Goal: Register for event/course

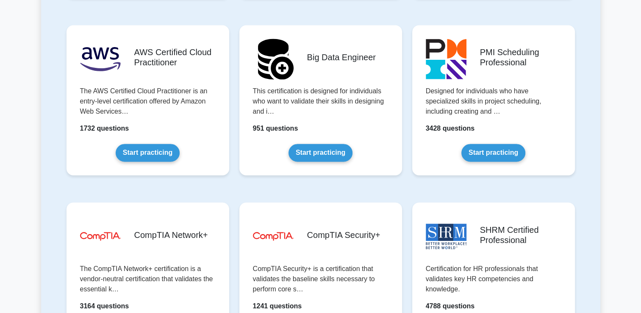
scroll to position [1525, 0]
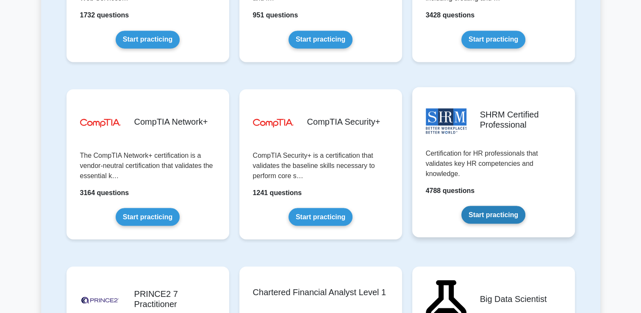
click at [481, 212] on link "Start practicing" at bounding box center [493, 214] width 64 height 18
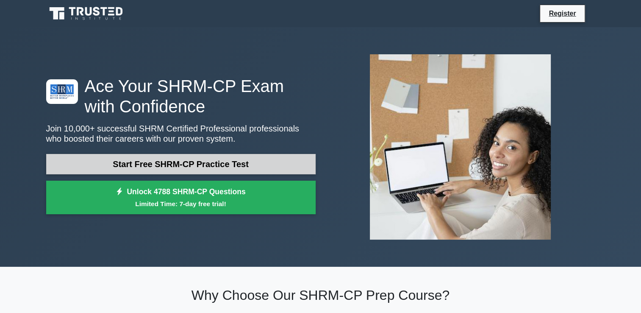
click at [175, 167] on link "Start Free SHRM-CP Practice Test" at bounding box center [180, 164] width 269 height 20
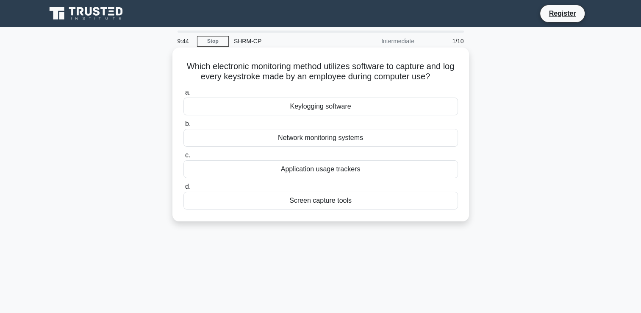
click at [324, 106] on div "Keylogging software" at bounding box center [320, 106] width 274 height 18
click at [183, 95] on input "a. Keylogging software" at bounding box center [183, 93] width 0 height 6
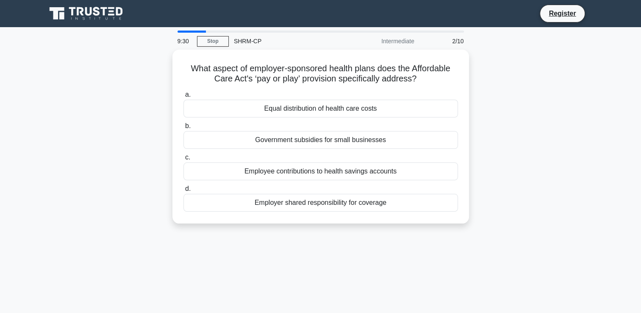
click at [216, 35] on div "9:30 Stop SHRM-CP Intermediate 2/10" at bounding box center [320, 41] width 296 height 17
click at [216, 39] on link "Stop" at bounding box center [213, 41] width 32 height 11
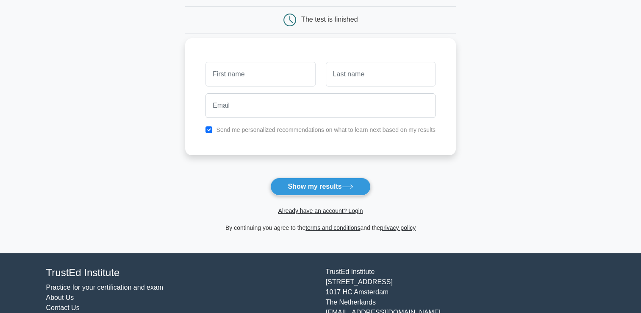
scroll to position [85, 0]
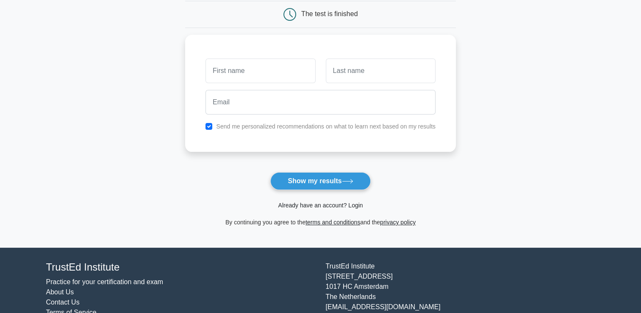
click at [319, 204] on link "Already have an account? Login" at bounding box center [320, 205] width 85 height 7
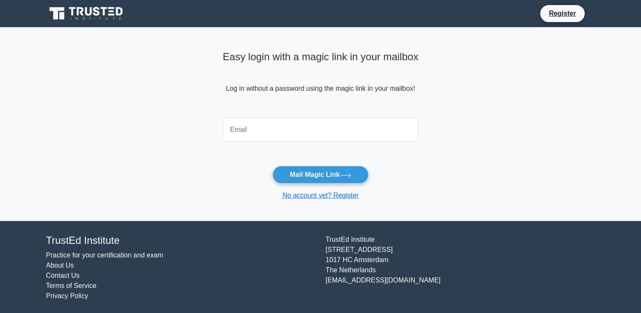
click at [264, 123] on input "email" at bounding box center [321, 129] width 196 height 25
type input "dessk@yahoo.com"
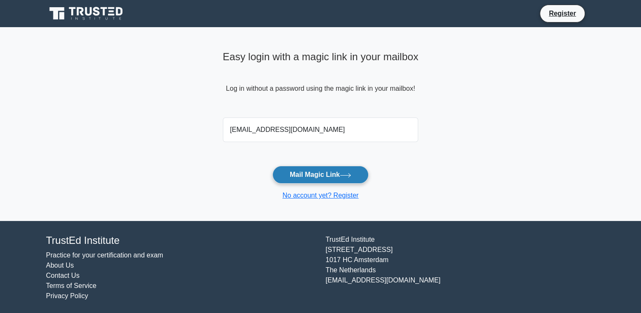
click at [327, 175] on button "Mail Magic Link" at bounding box center [320, 175] width 96 height 18
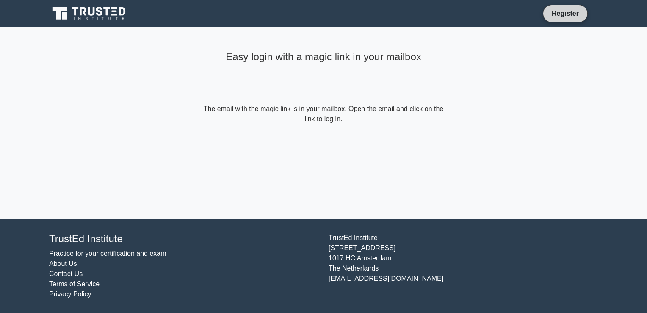
click at [573, 12] on link "Register" at bounding box center [565, 13] width 37 height 11
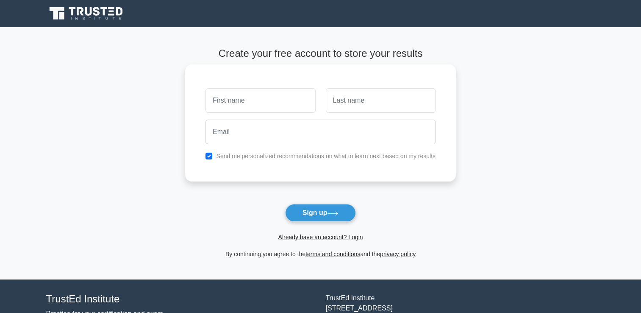
click at [244, 111] on input "text" at bounding box center [260, 100] width 110 height 25
type input "Dessi"
type input "Kam"
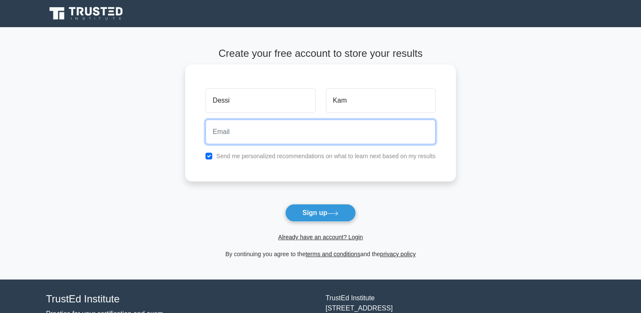
click at [247, 133] on input "email" at bounding box center [320, 131] width 230 height 25
type input "dessislava.kamenova@aristocrat.com"
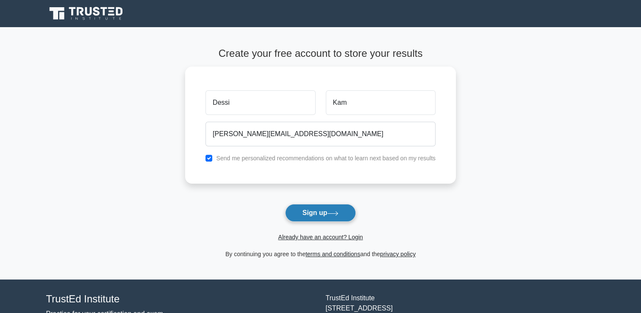
click at [319, 213] on button "Sign up" at bounding box center [320, 213] width 71 height 18
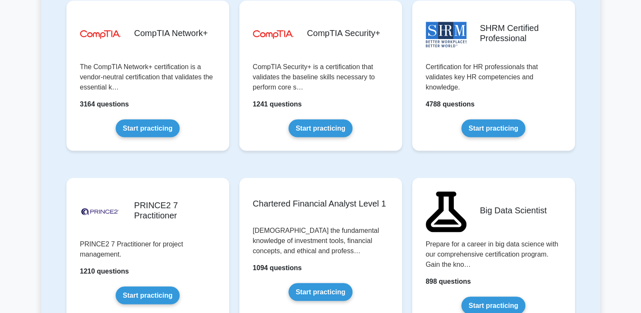
scroll to position [1652, 0]
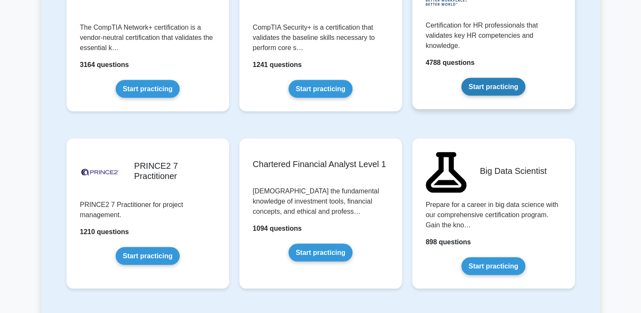
click at [507, 84] on link "Start practicing" at bounding box center [493, 87] width 64 height 18
